Goal: Information Seeking & Learning: Compare options

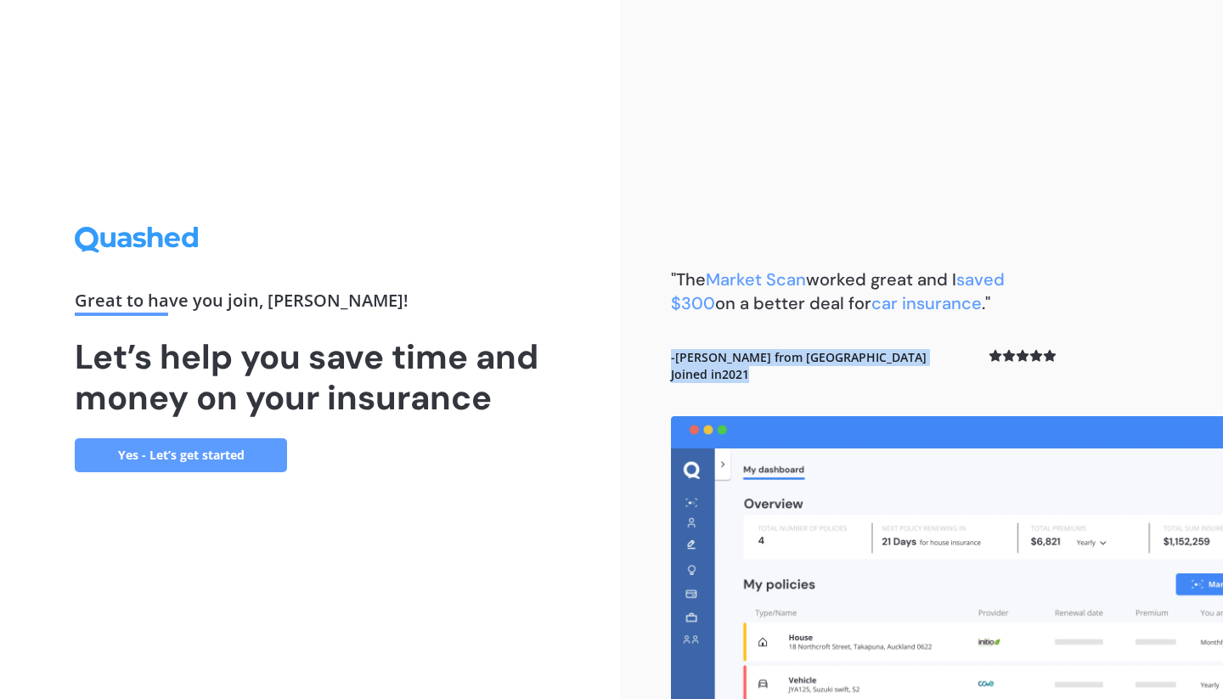
drag, startPoint x: 831, startPoint y: 413, endPoint x: 724, endPoint y: 339, distance: 130.0
click at [723, 339] on div ""The Market Scan worked great and I saved $300 on a better deal for car insuran…" at bounding box center [863, 341] width 385 height 149
click at [575, 458] on div "Great to have you join , [PERSON_NAME] ! Let’s help you save time and money on …" at bounding box center [310, 349] width 620 height 699
click at [216, 457] on link "Yes - Let’s get started" at bounding box center [181, 455] width 212 height 34
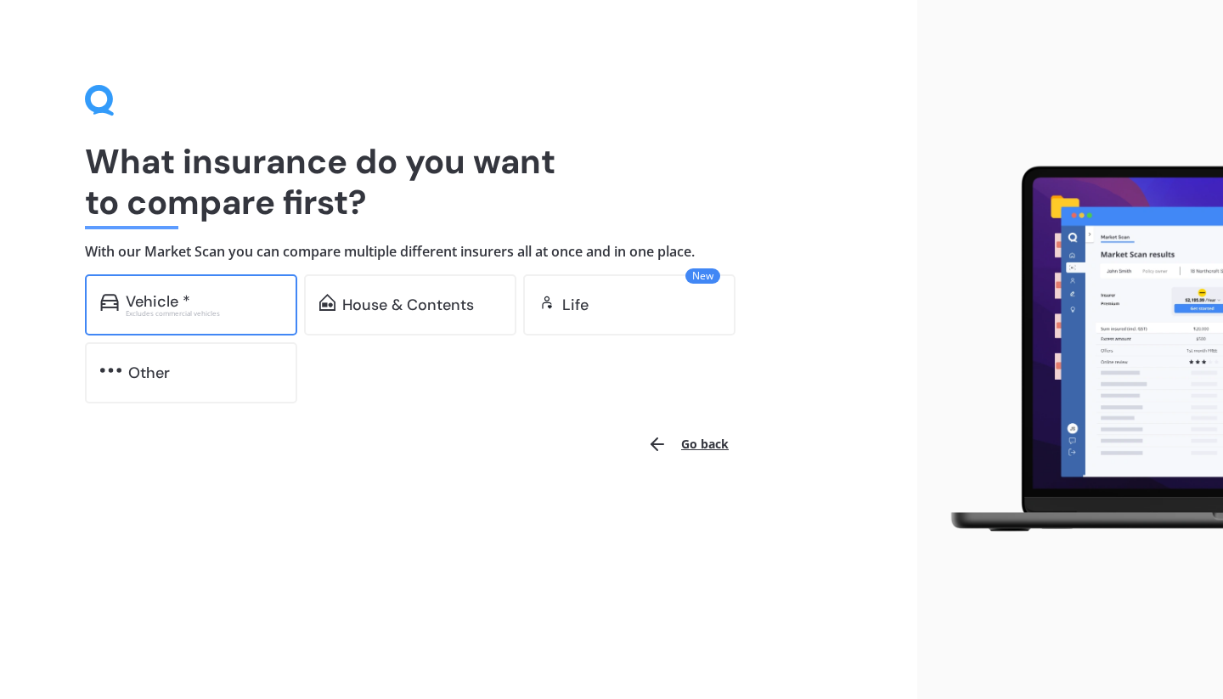
click at [202, 312] on div "Excludes commercial vehicles" at bounding box center [204, 313] width 156 height 7
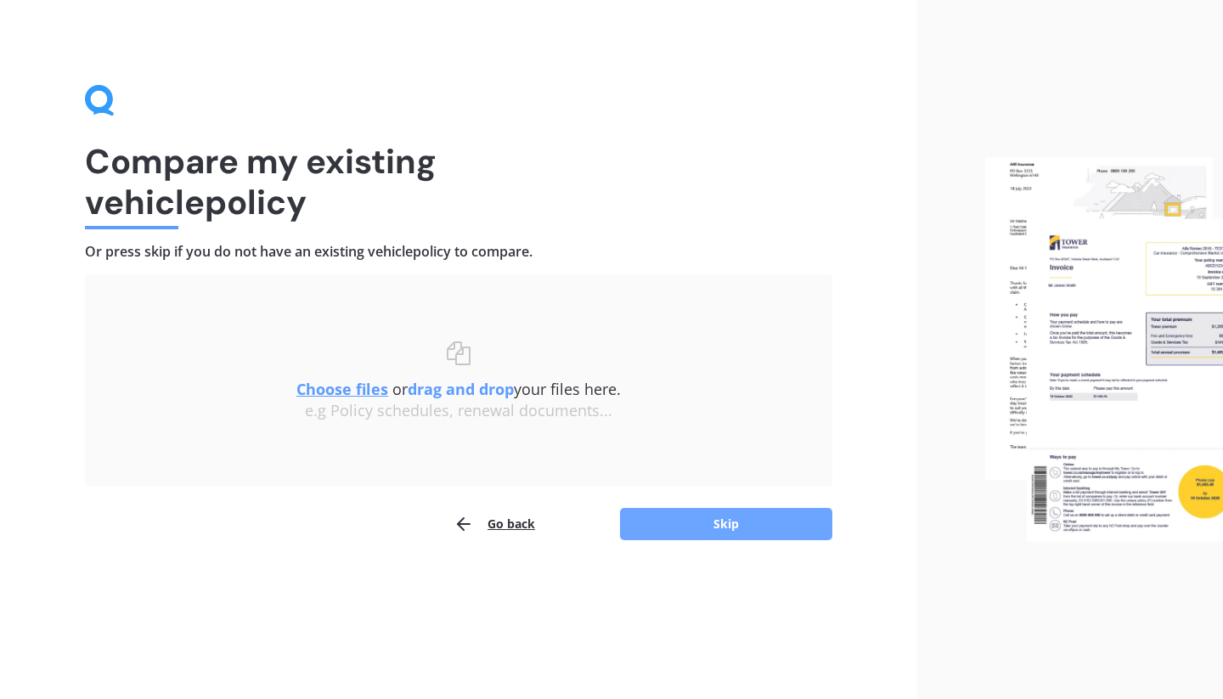
click at [743, 526] on button "Skip" at bounding box center [726, 524] width 212 height 32
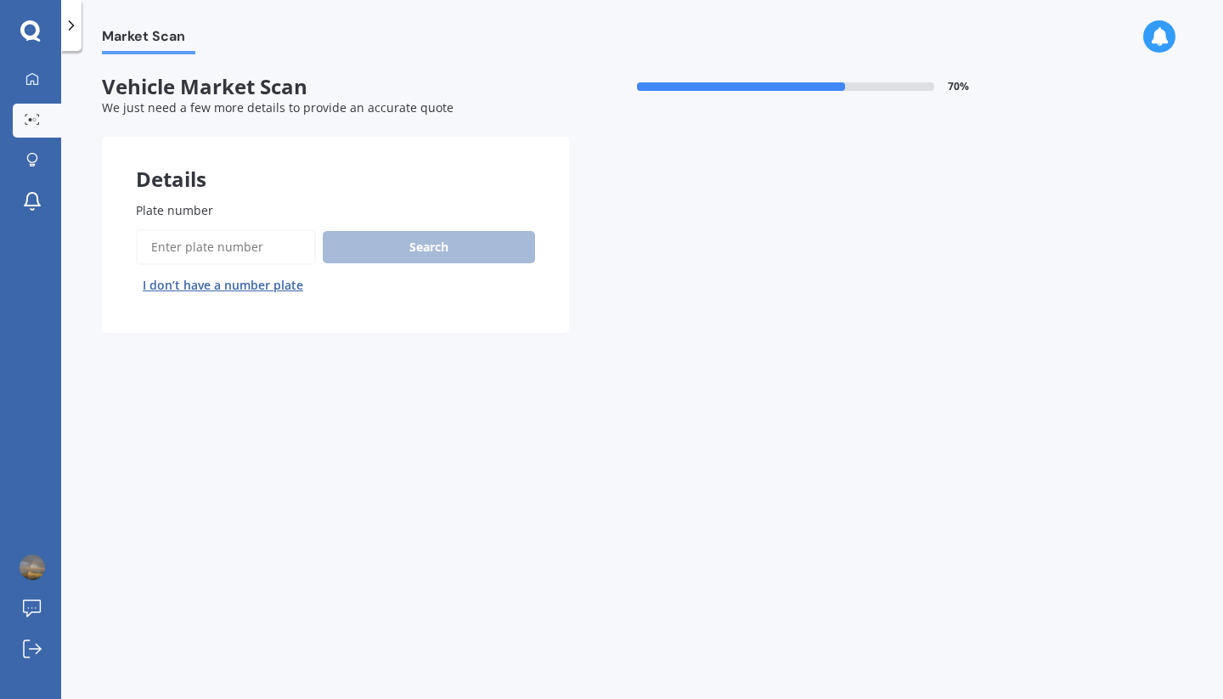
click at [219, 249] on input "Plate number" at bounding box center [226, 247] width 180 height 36
type input "qdn606"
click at [441, 256] on button "Search" at bounding box center [429, 247] width 212 height 32
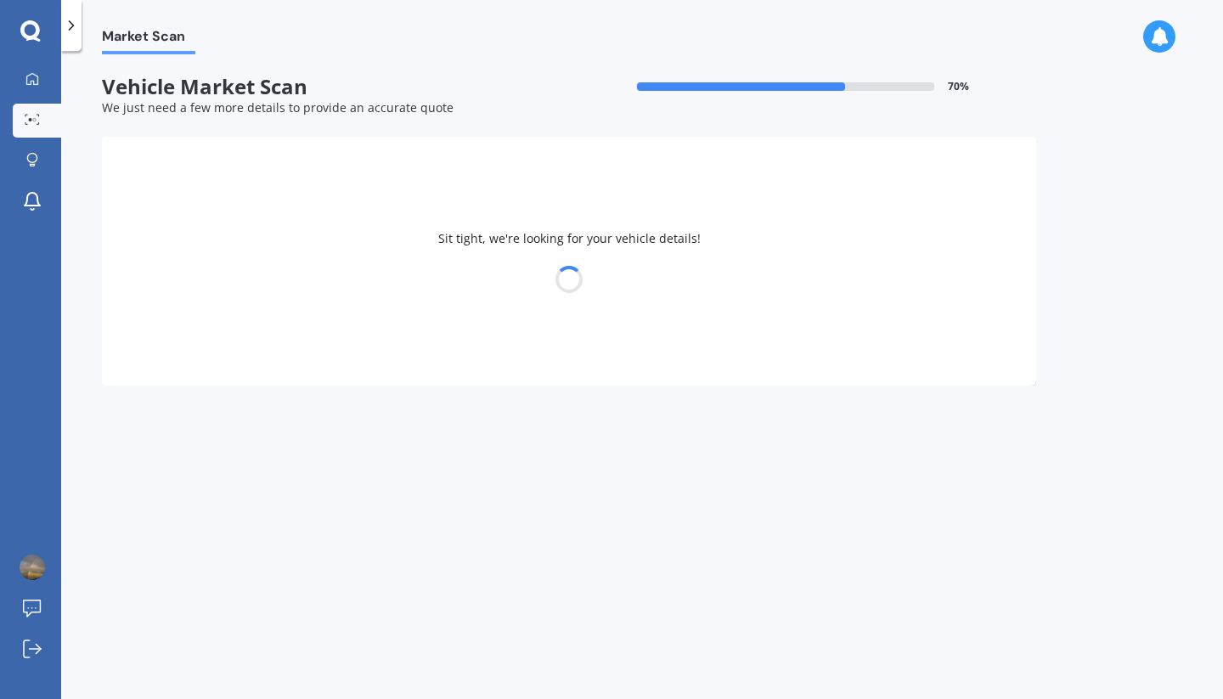
select select "FORD"
select select "RANGER"
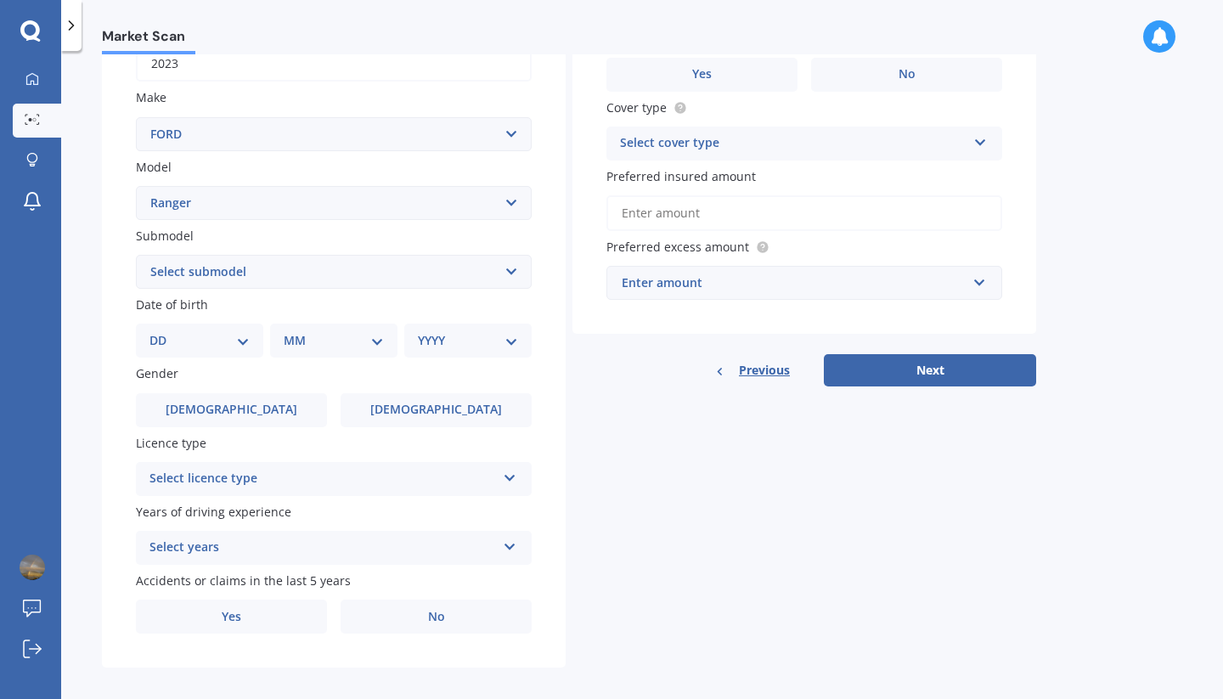
scroll to position [305, 0]
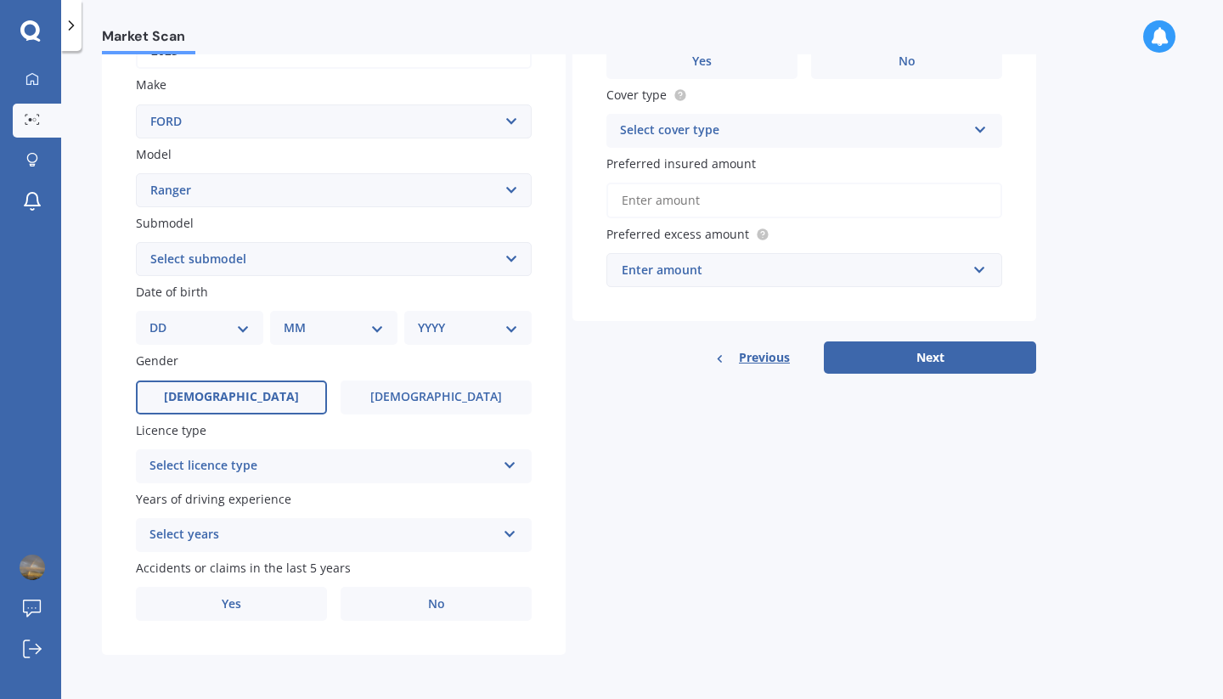
click at [235, 396] on span "[DEMOGRAPHIC_DATA]" at bounding box center [231, 397] width 135 height 14
click at [0, 0] on input "[DEMOGRAPHIC_DATA]" at bounding box center [0, 0] width 0 height 0
click at [220, 331] on select "DD 01 02 03 04 05 06 07 08 09 10 11 12 13 14 15 16 17 18 19 20 21 22 23 24 25 2…" at bounding box center [199, 327] width 100 height 19
select select "02"
click at [163, 318] on select "DD 01 02 03 04 05 06 07 08 09 10 11 12 13 14 15 16 17 18 19 20 21 22 23 24 25 2…" at bounding box center [199, 327] width 100 height 19
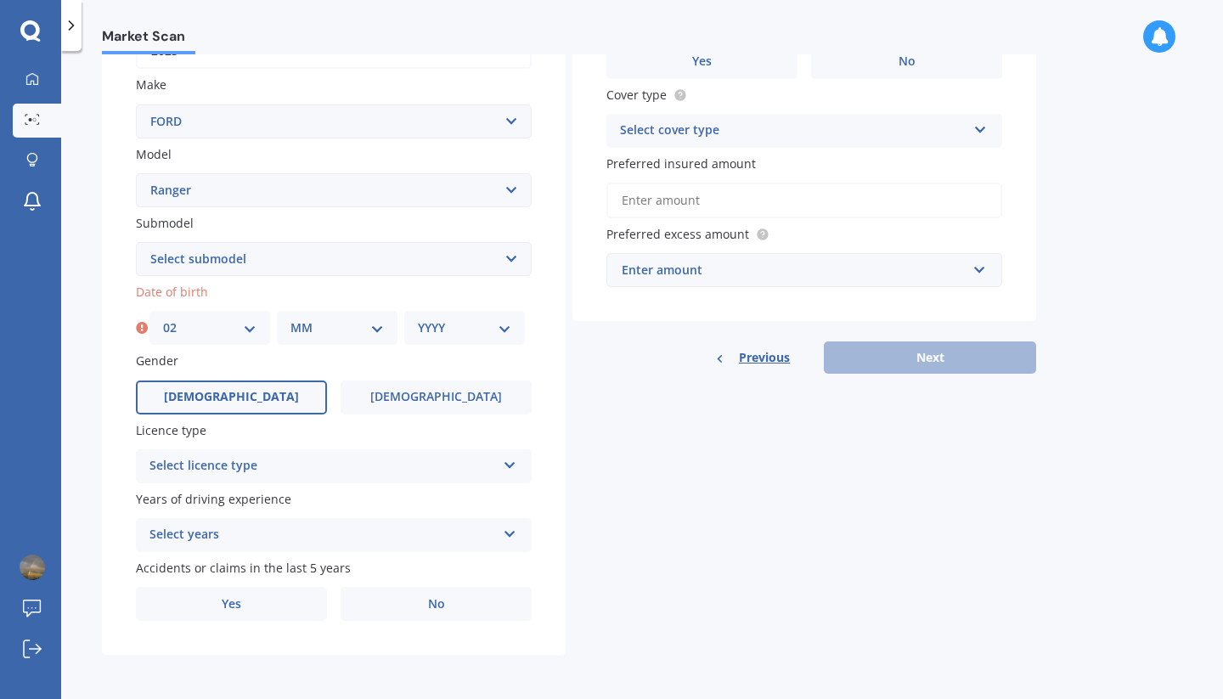
click at [355, 323] on select "MM 01 02 03 04 05 06 07 08 09 10 11 12" at bounding box center [336, 327] width 93 height 19
select select "10"
click at [290, 318] on select "MM 01 02 03 04 05 06 07 08 09 10 11 12" at bounding box center [336, 327] width 93 height 19
click at [489, 323] on select "YYYY 2025 2024 2023 2022 2021 2020 2019 2018 2017 2016 2015 2014 2013 2012 2011…" at bounding box center [464, 327] width 93 height 19
select select "1970"
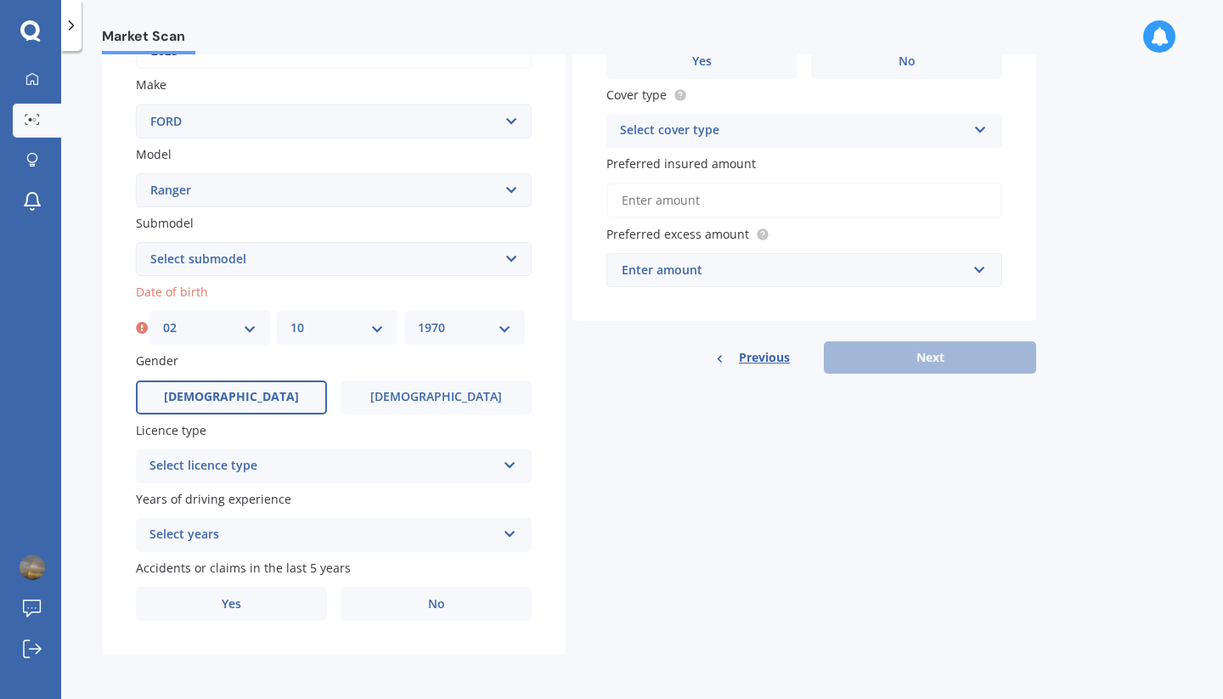
click at [418, 318] on select "YYYY 2025 2024 2023 2022 2021 2020 2019 2018 2017 2016 2015 2014 2013 2012 2011…" at bounding box center [464, 327] width 93 height 19
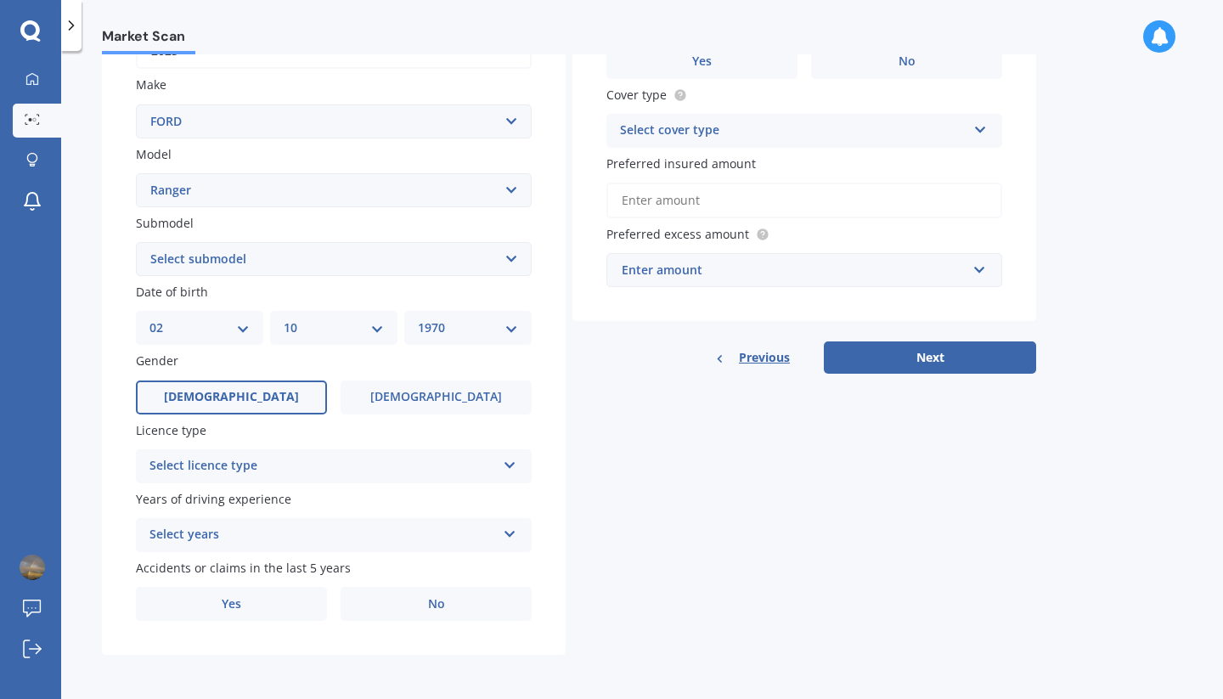
click at [511, 464] on icon at bounding box center [510, 462] width 14 height 12
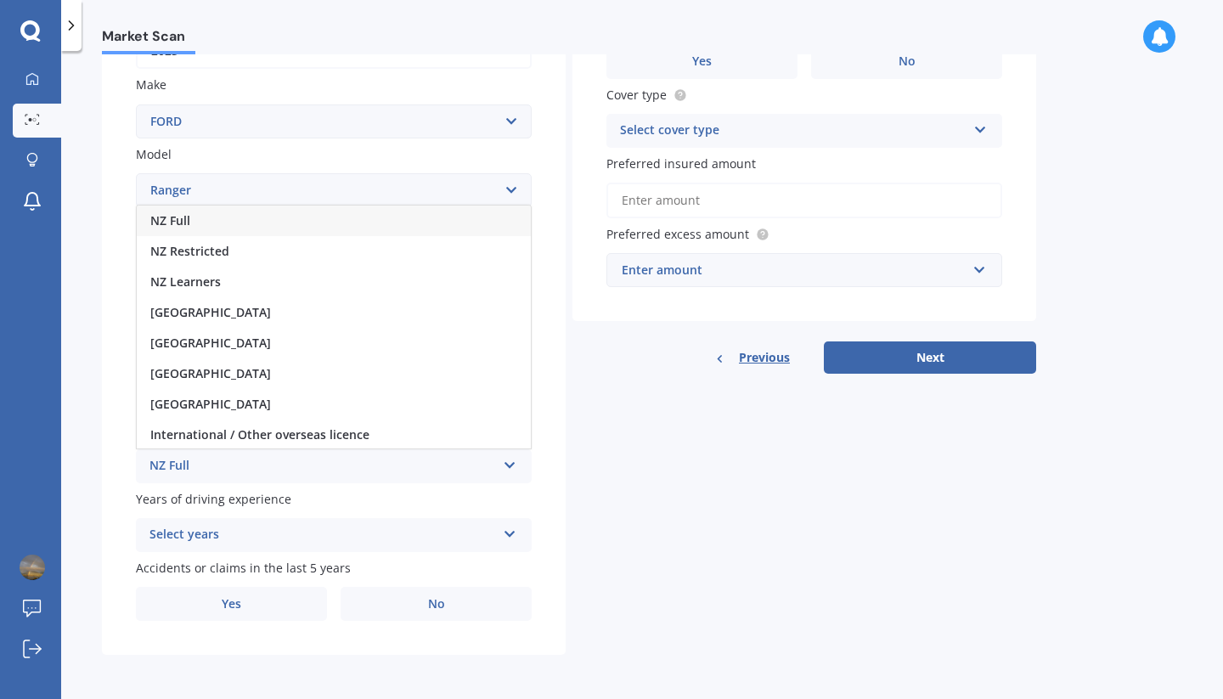
click at [285, 472] on div "NZ Full" at bounding box center [322, 466] width 346 height 20
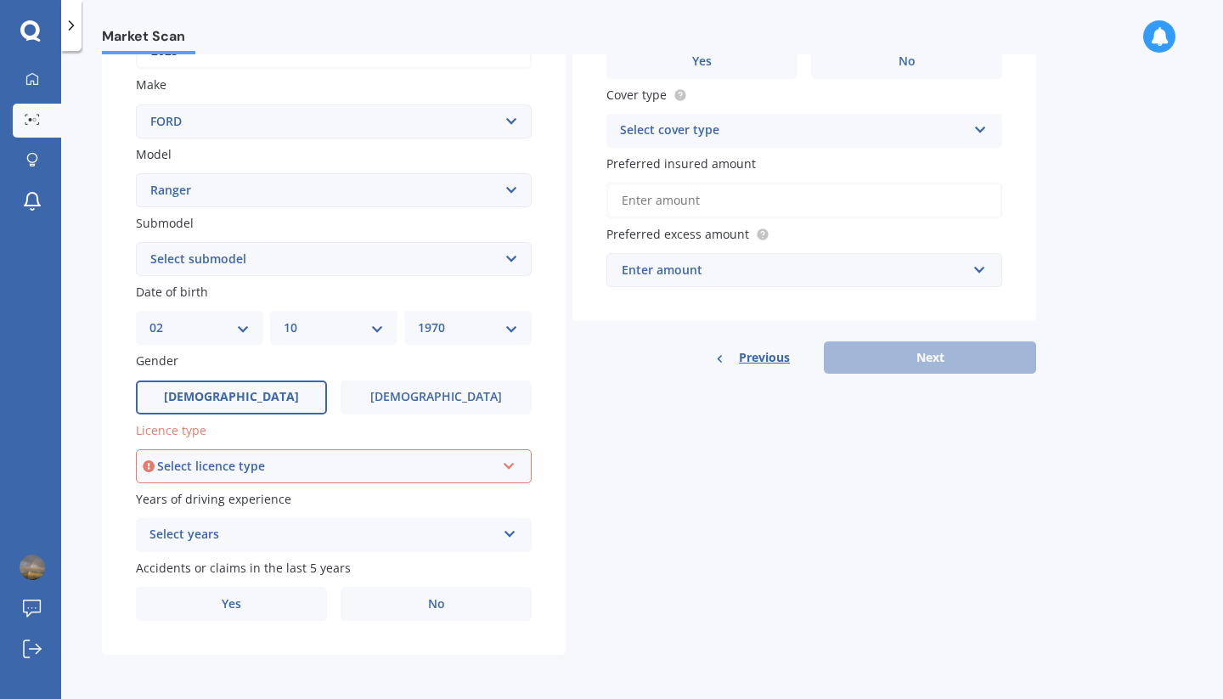
click at [514, 461] on icon at bounding box center [509, 463] width 14 height 12
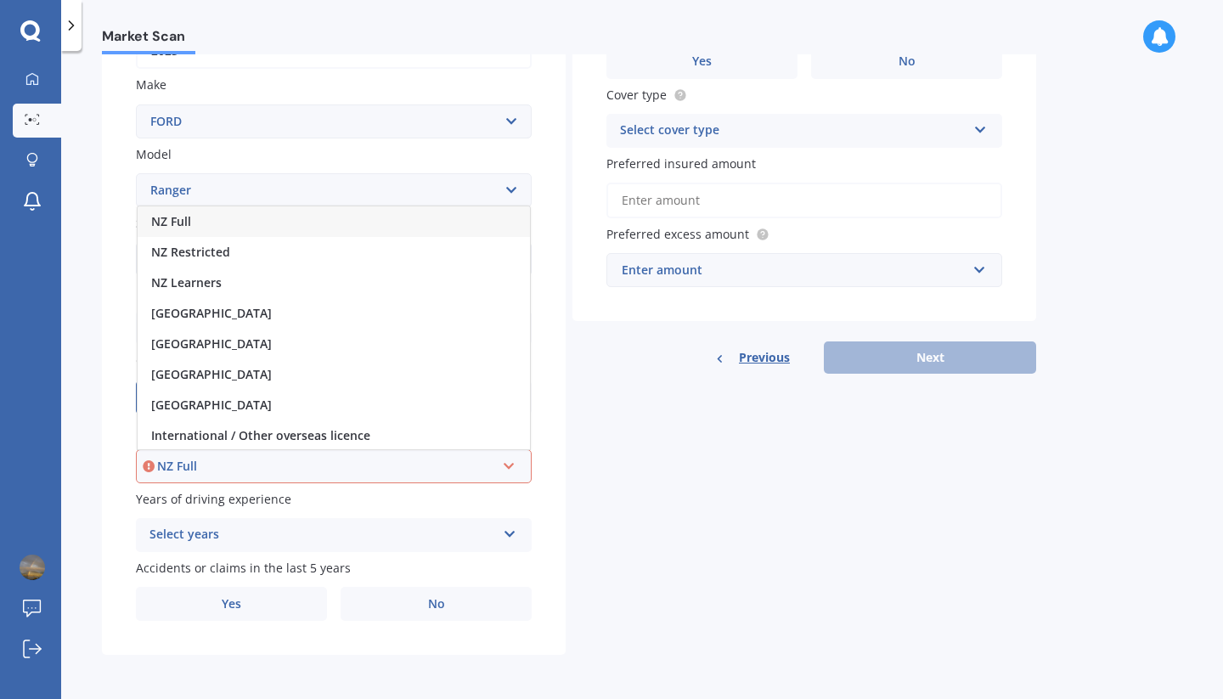
click at [242, 219] on div "NZ Full" at bounding box center [334, 221] width 392 height 31
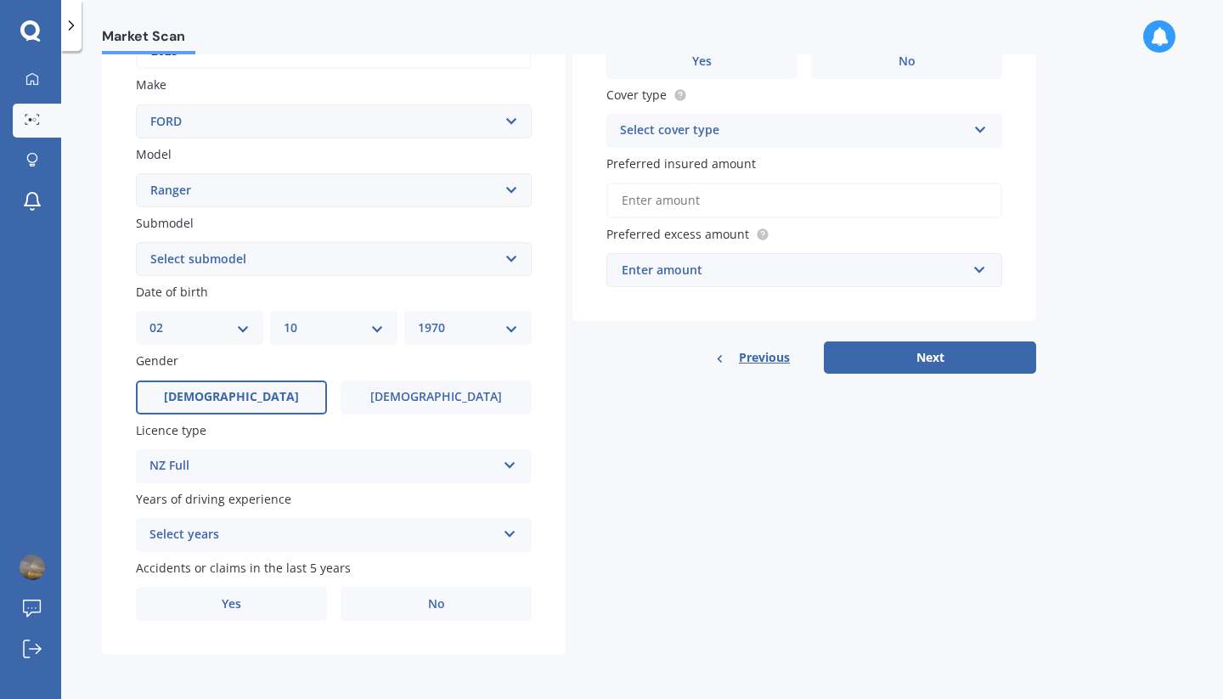
click at [508, 537] on icon at bounding box center [510, 531] width 14 height 12
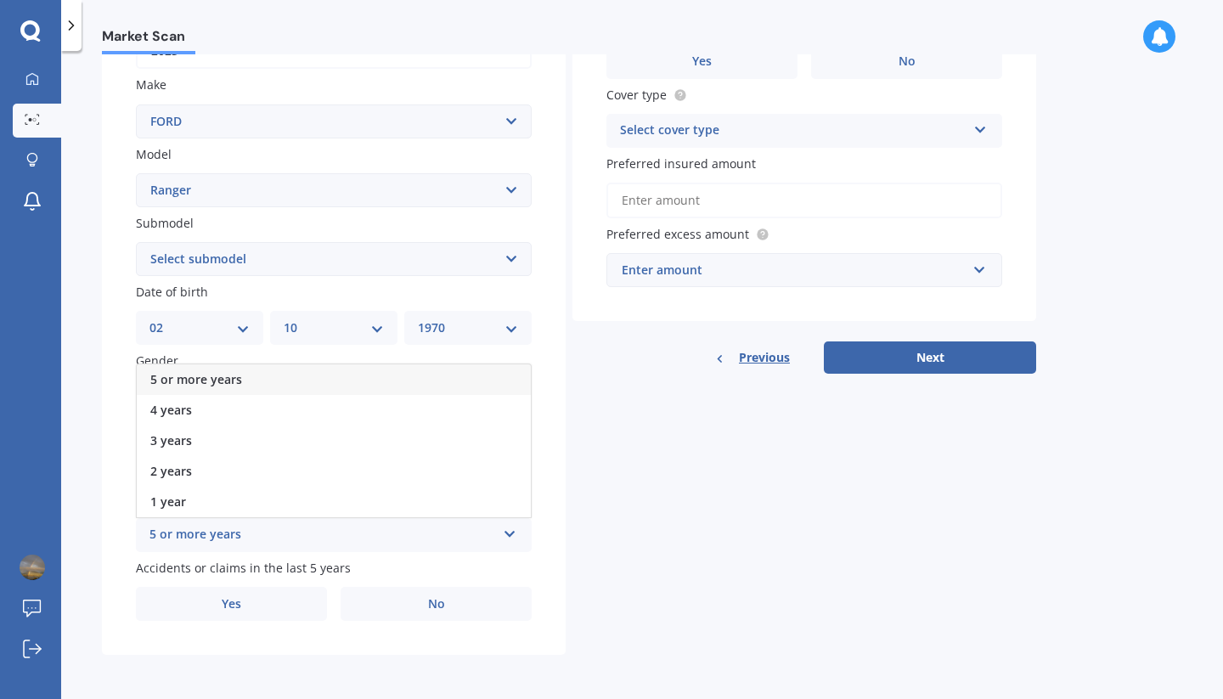
click at [260, 381] on div "5 or more years" at bounding box center [334, 379] width 394 height 31
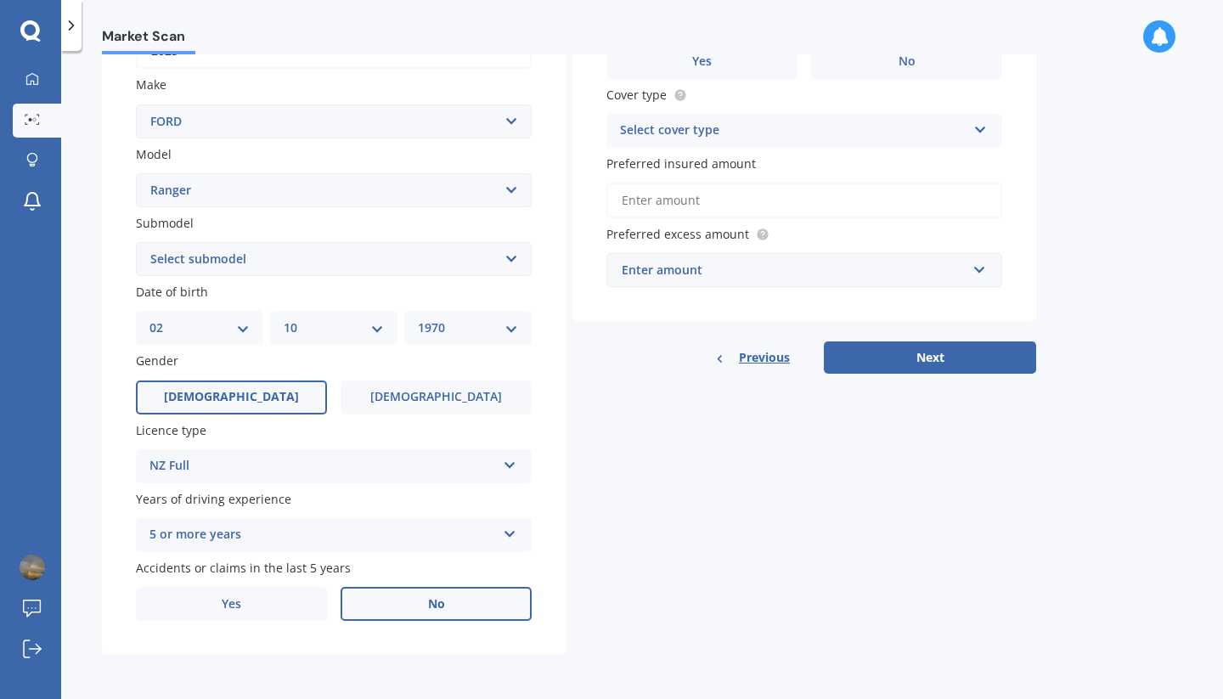
click at [503, 610] on label "No" at bounding box center [435, 604] width 191 height 34
click at [0, 0] on input "No" at bounding box center [0, 0] width 0 height 0
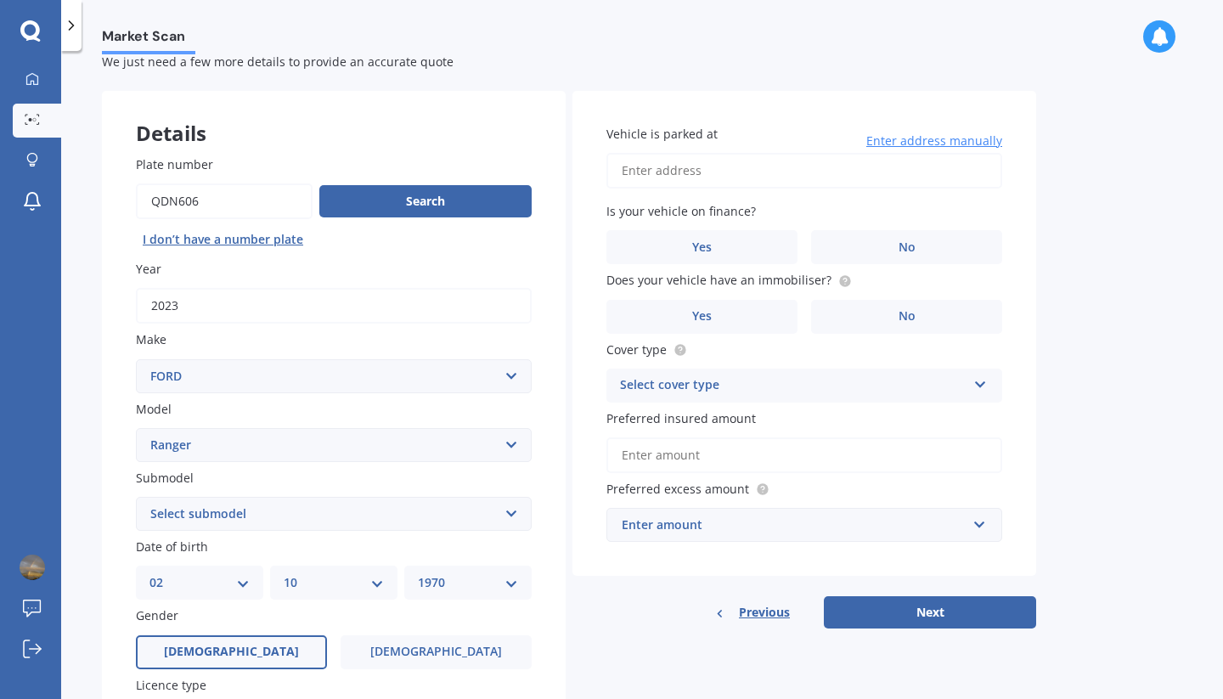
scroll to position [29, 0]
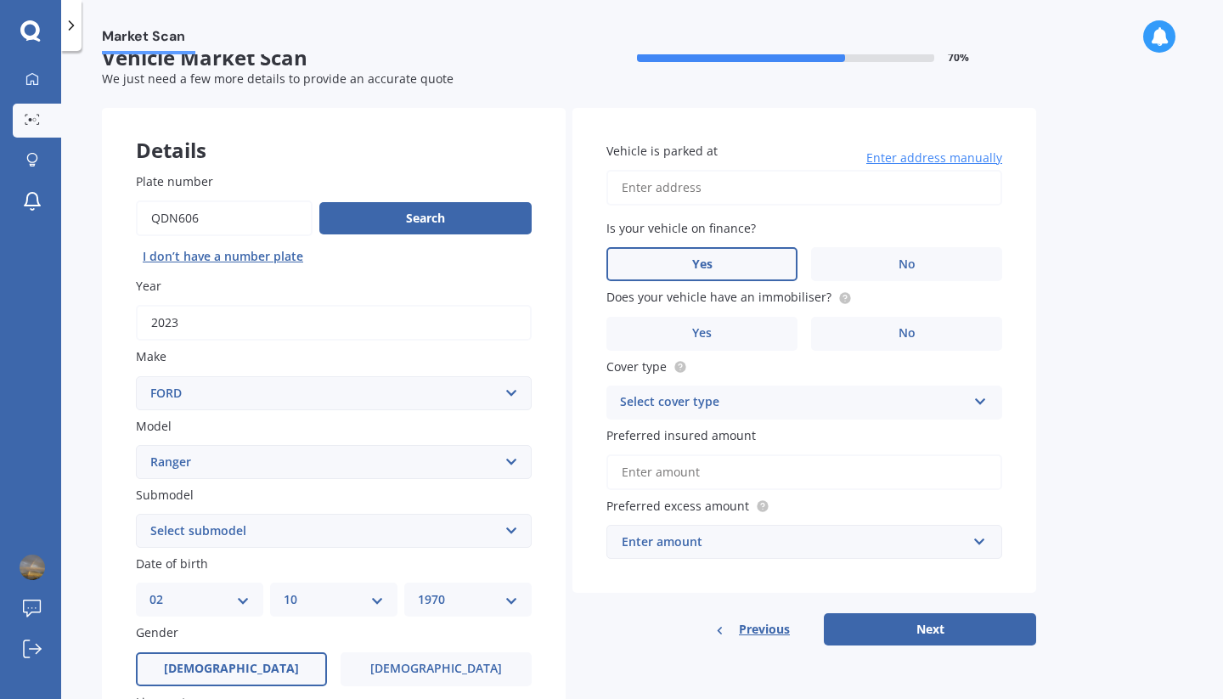
click at [709, 279] on label "Yes" at bounding box center [701, 264] width 191 height 34
click at [0, 0] on input "Yes" at bounding box center [0, 0] width 0 height 0
click at [715, 187] on input "Vehicle is parked at" at bounding box center [804, 188] width 396 height 36
type input "[STREET_ADDRESS][PERSON_NAME][PERSON_NAME]"
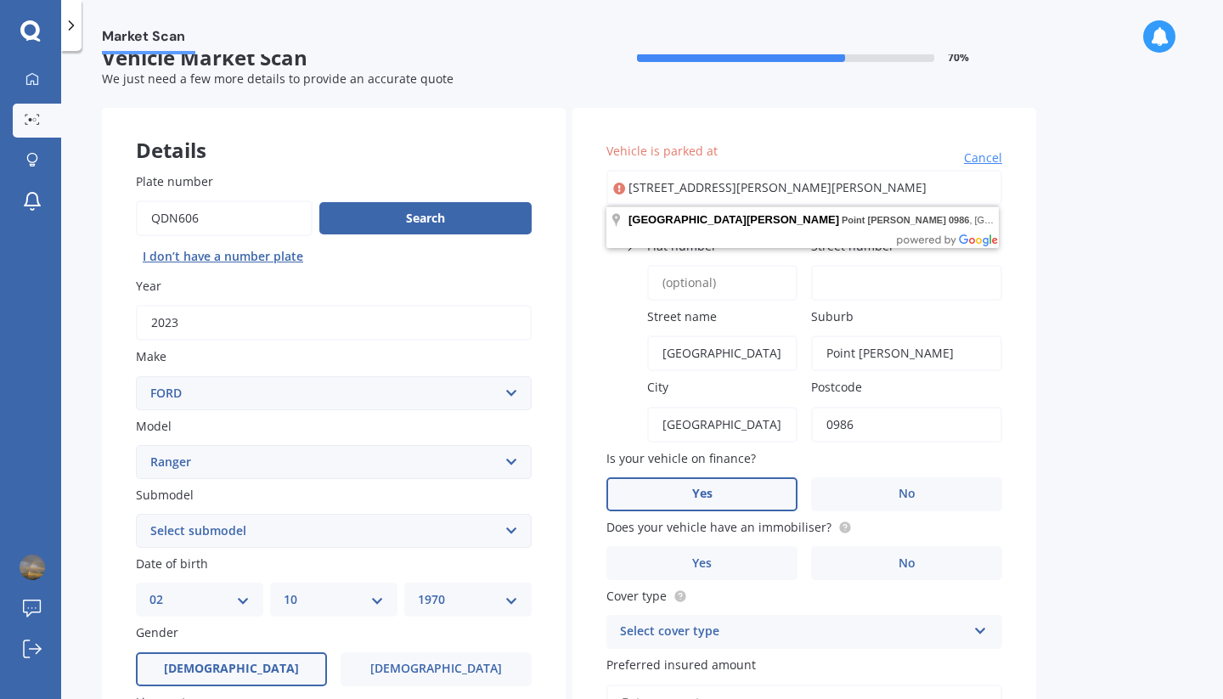
click at [1036, 206] on div "Market Scan Vehicle Market Scan 70 % We just need a few more details to provide…" at bounding box center [641, 378] width 1161 height 648
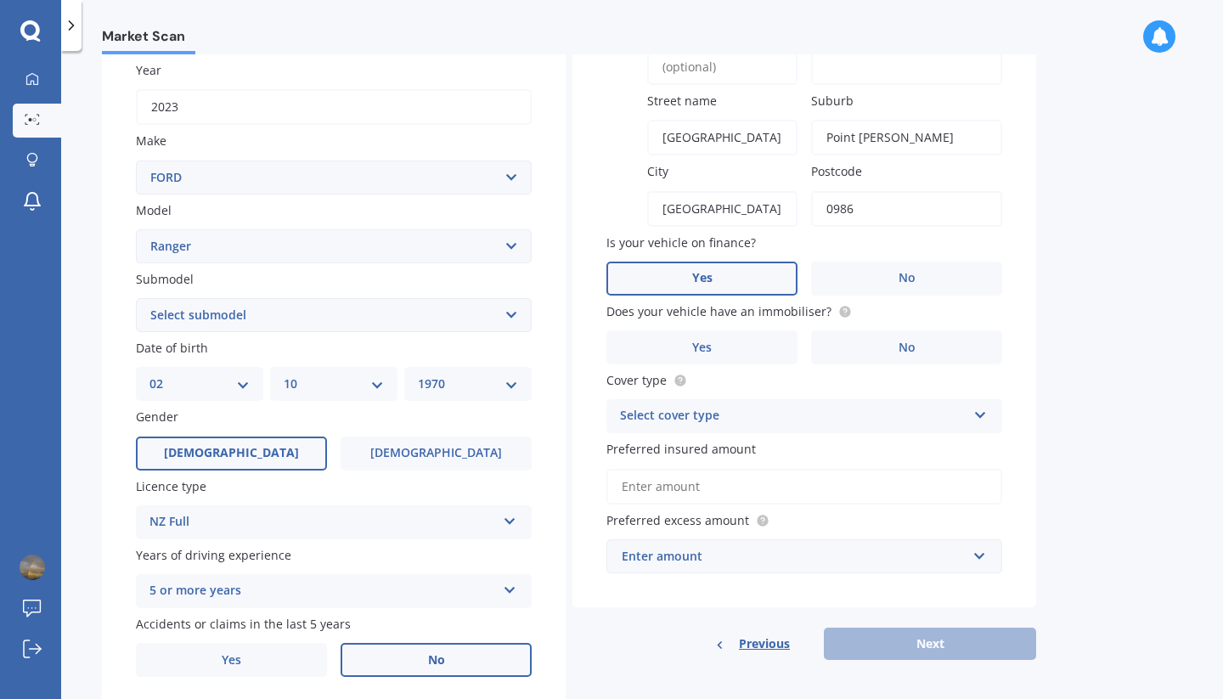
scroll to position [254, 0]
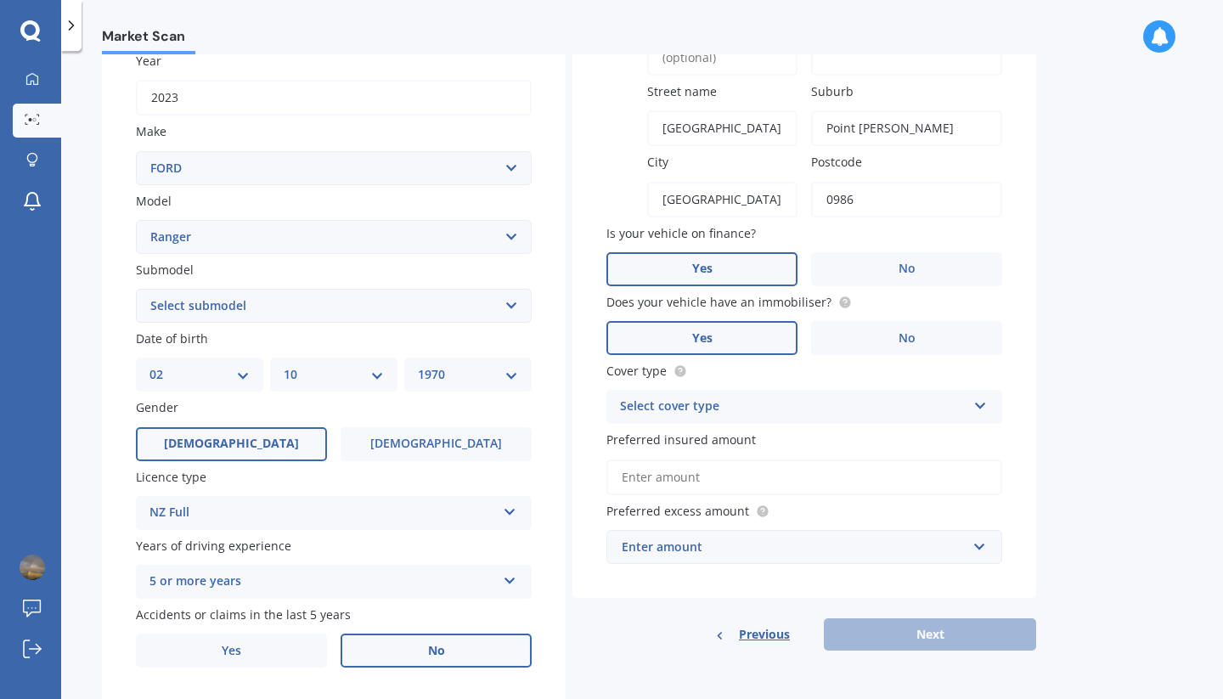
click at [738, 334] on label "Yes" at bounding box center [701, 338] width 191 height 34
click at [0, 0] on input "Yes" at bounding box center [0, 0] width 0 height 0
click at [980, 408] on icon at bounding box center [980, 402] width 14 height 12
click at [812, 436] on div "Comprehensive" at bounding box center [804, 439] width 394 height 31
click at [778, 482] on input "Preferred insured amount" at bounding box center [804, 477] width 396 height 36
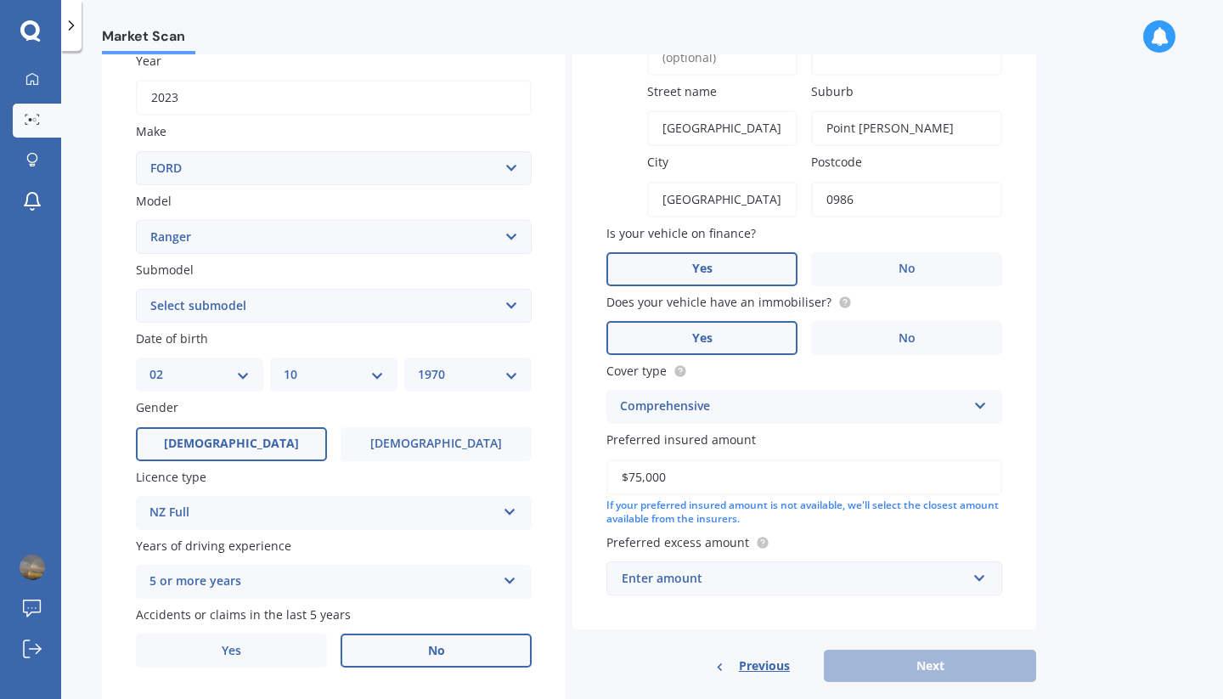
type input "$75,000"
click at [981, 582] on input "text" at bounding box center [798, 578] width 380 height 32
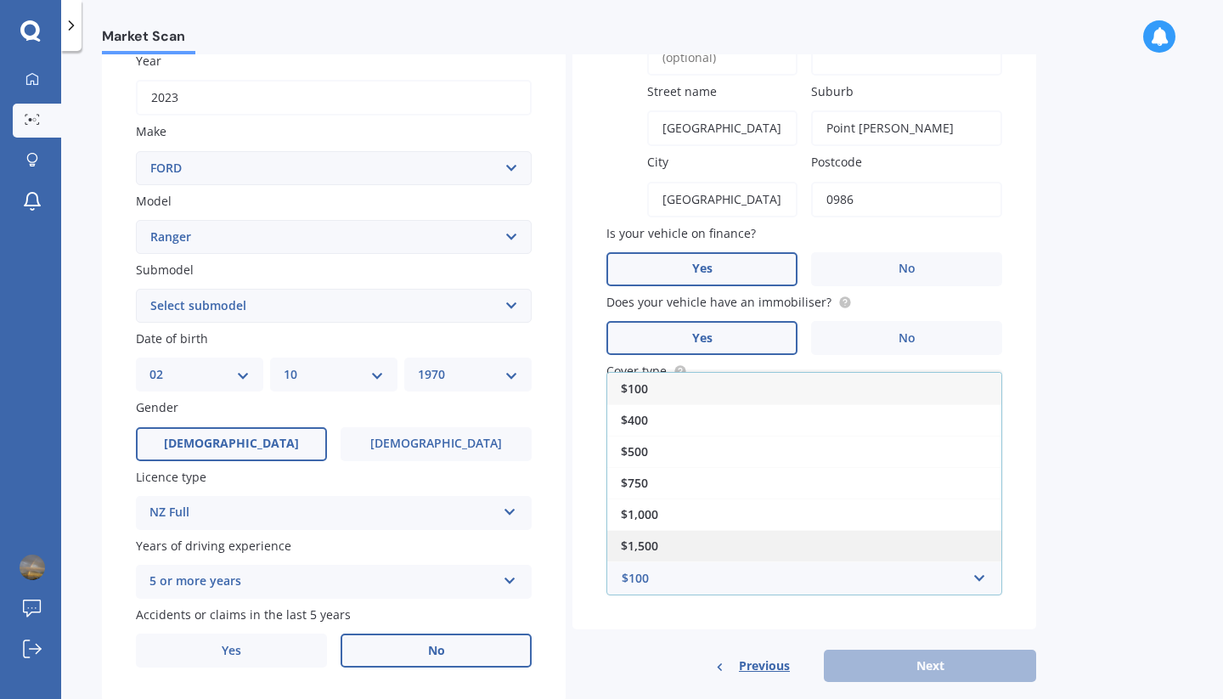
click at [748, 543] on div "$1,500" at bounding box center [804, 545] width 394 height 31
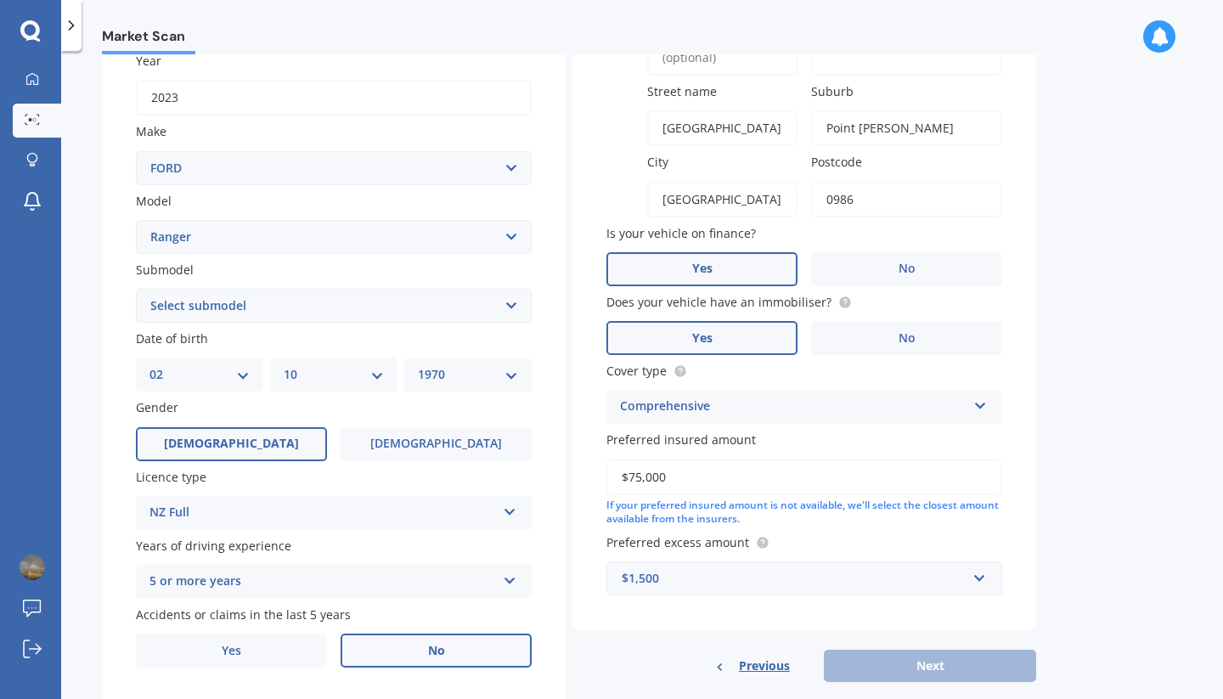
click at [972, 676] on div "Previous Next" at bounding box center [804, 665] width 464 height 32
click at [956, 674] on div "Previous Next" at bounding box center [804, 665] width 464 height 32
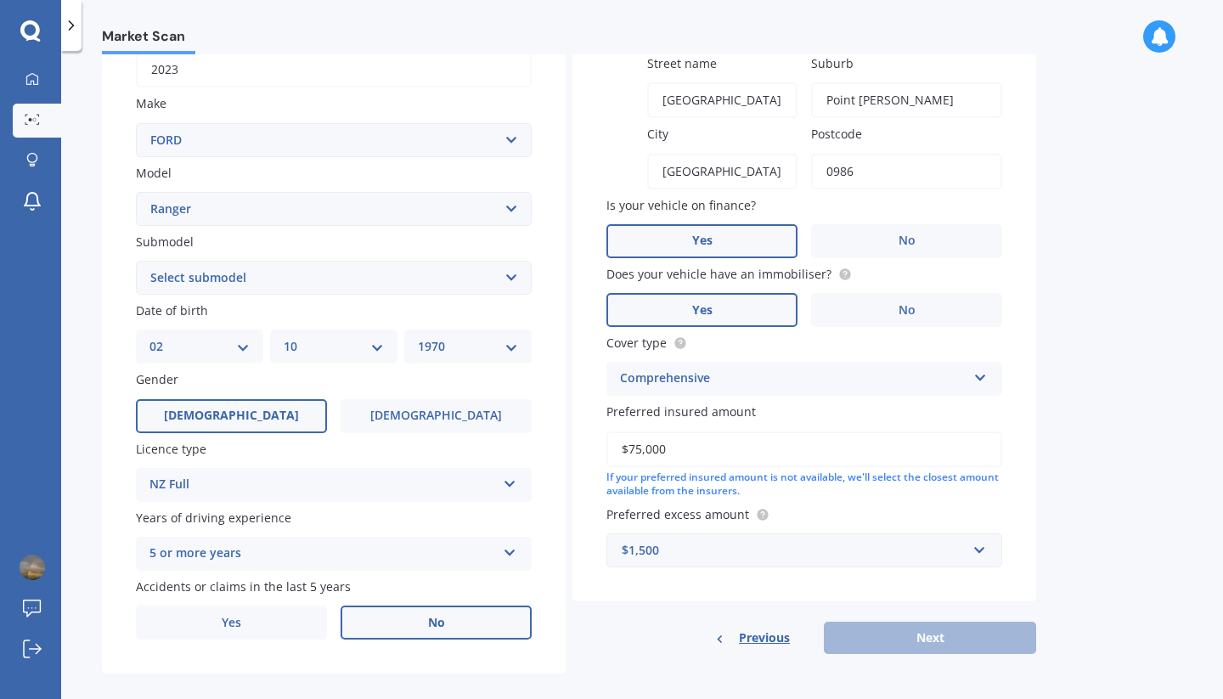
scroll to position [305, 0]
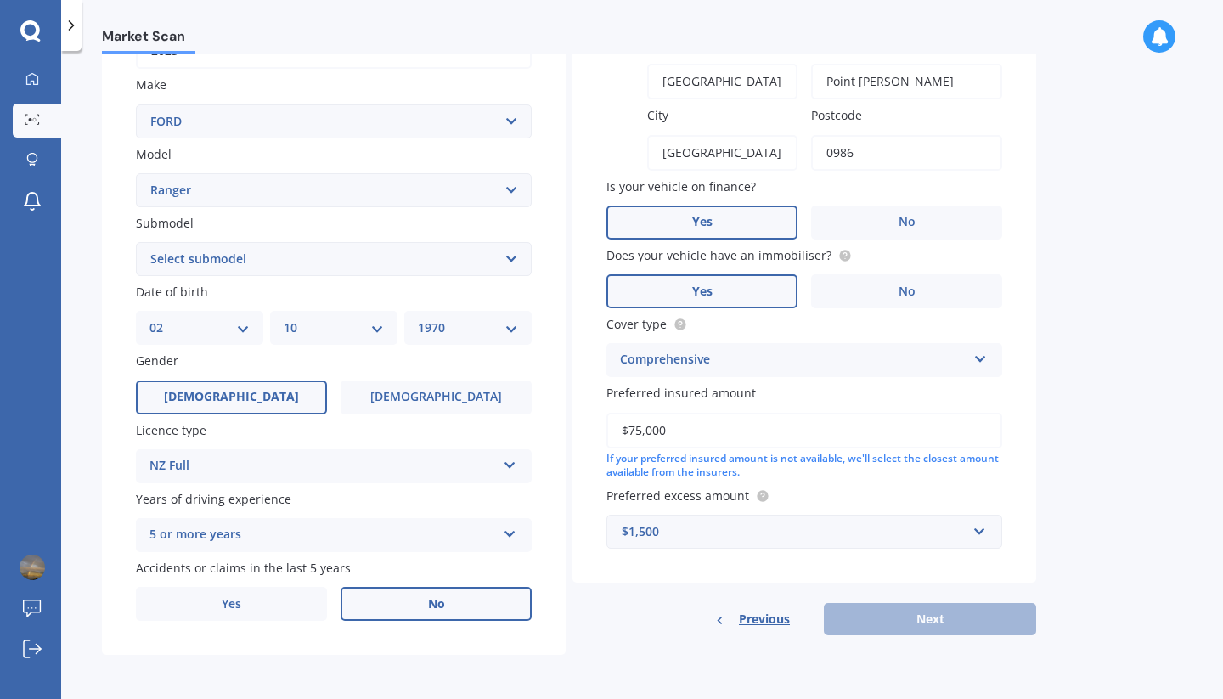
click at [888, 624] on div "Previous Next" at bounding box center [804, 619] width 464 height 32
click at [928, 619] on div "Previous Next" at bounding box center [804, 619] width 464 height 32
click at [770, 617] on span "Previous" at bounding box center [764, 618] width 51 height 25
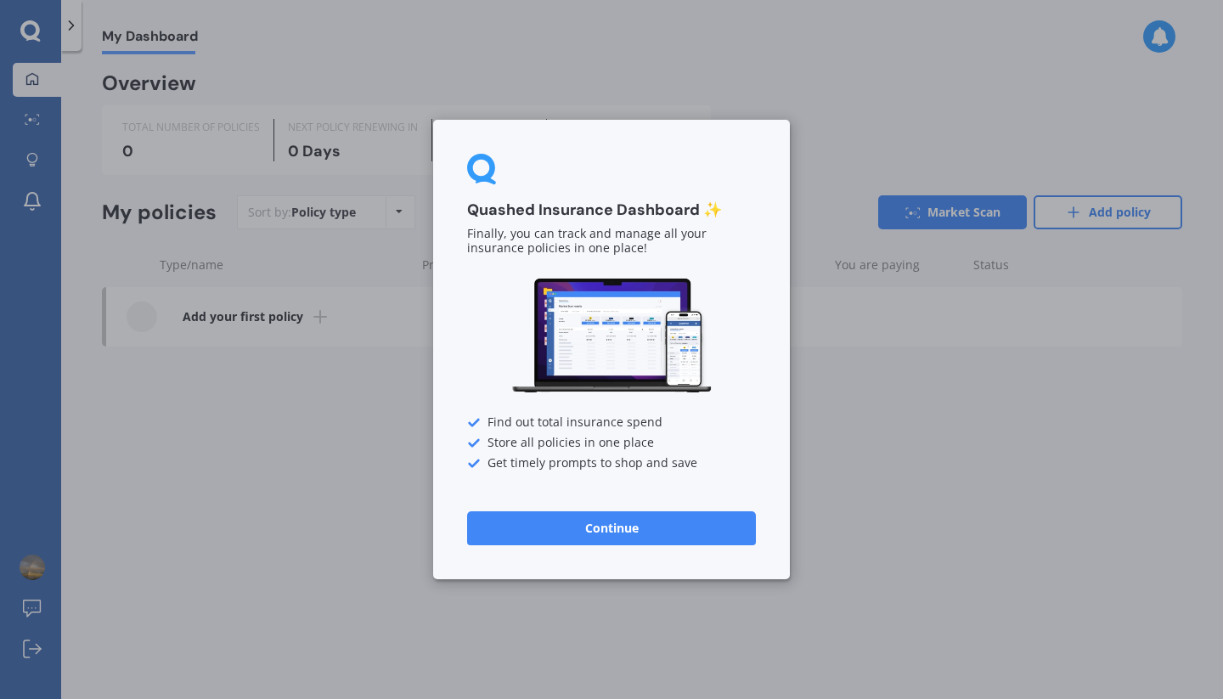
click at [680, 524] on button "Continue" at bounding box center [611, 528] width 289 height 34
